Goal: Task Accomplishment & Management: Use online tool/utility

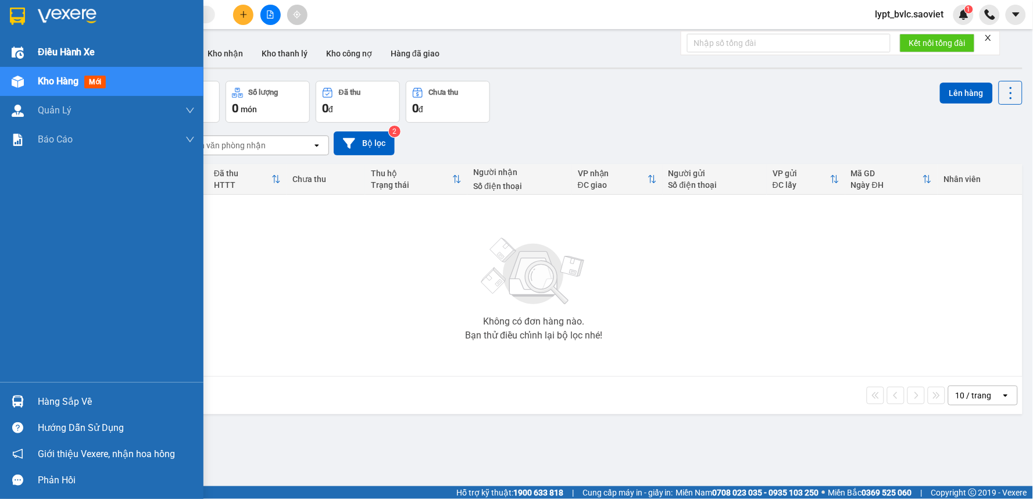
click at [73, 49] on span "Điều hành xe" at bounding box center [67, 52] width 58 height 15
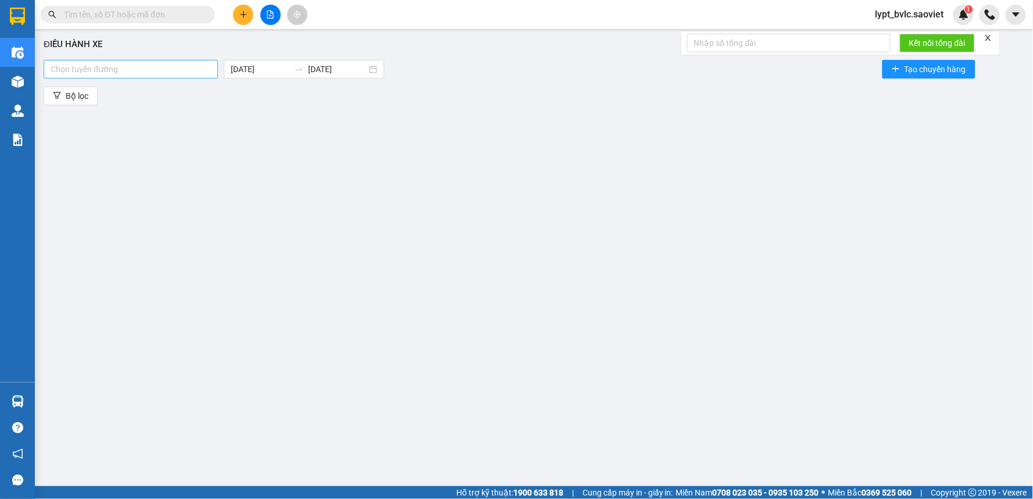
click at [177, 72] on div at bounding box center [131, 69] width 169 height 14
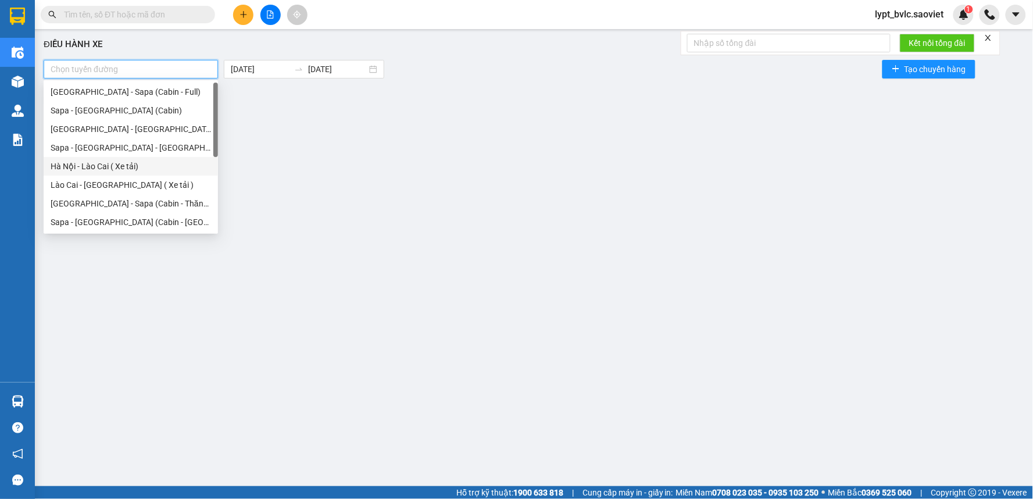
click at [135, 163] on div "Hà Nội - Lào Cai ( Xe tải)" at bounding box center [131, 166] width 160 height 13
click at [128, 184] on div "Lào Cai - [GEOGRAPHIC_DATA] ( Xe tải )" at bounding box center [131, 184] width 160 height 13
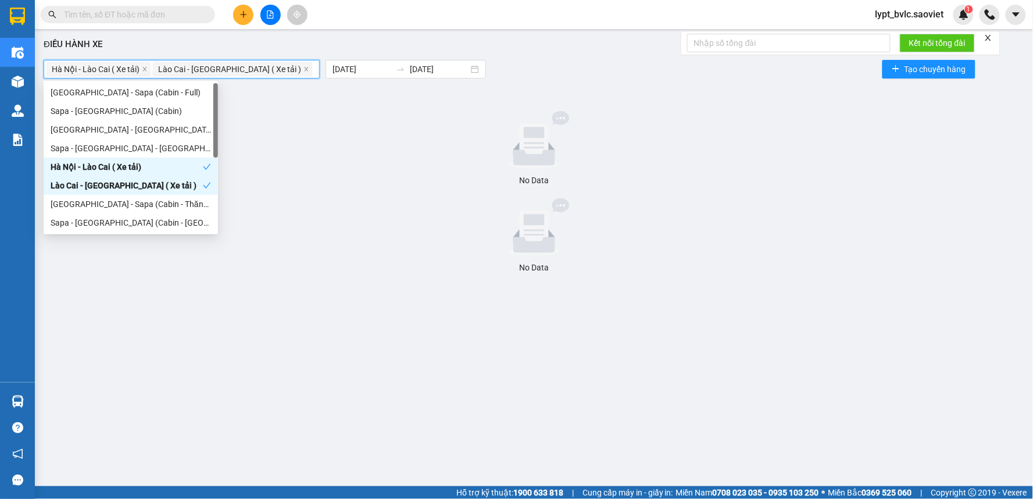
drag, startPoint x: 369, startPoint y: 190, endPoint x: 370, endPoint y: 176, distance: 13.4
click at [370, 181] on div "No Data No Data" at bounding box center [534, 192] width 981 height 163
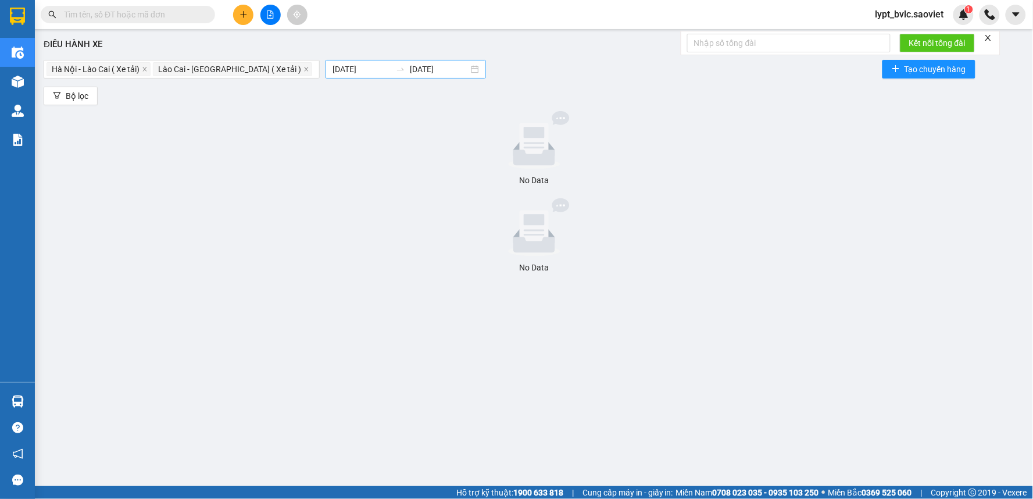
click at [396, 65] on icon "swap-right" at bounding box center [400, 69] width 9 height 9
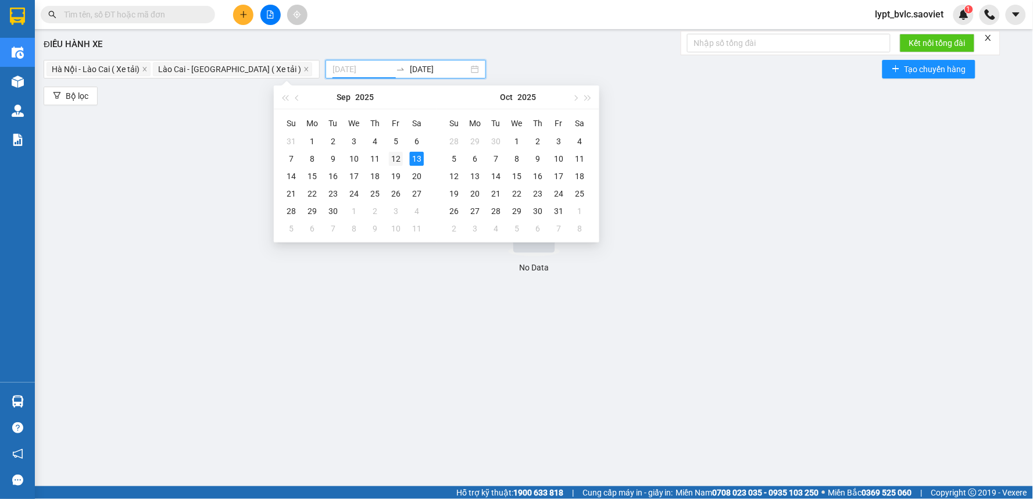
type input "[DATE]"
click at [391, 156] on div "12" at bounding box center [396, 159] width 14 height 14
type input "[DATE]"
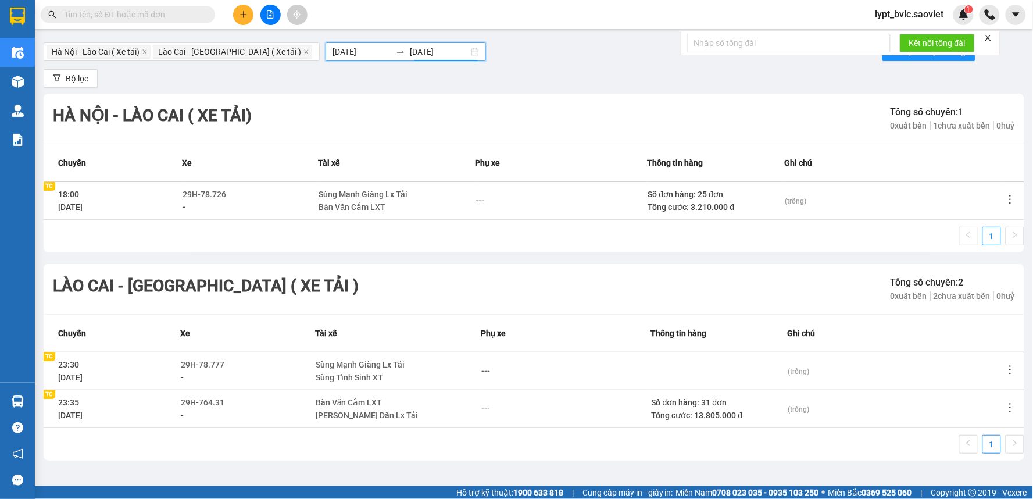
scroll to position [22, 0]
